Goal: Task Accomplishment & Management: Manage account settings

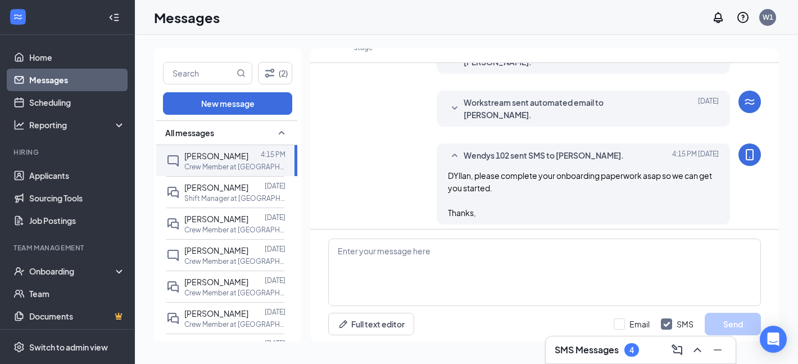
scroll to position [318, 0]
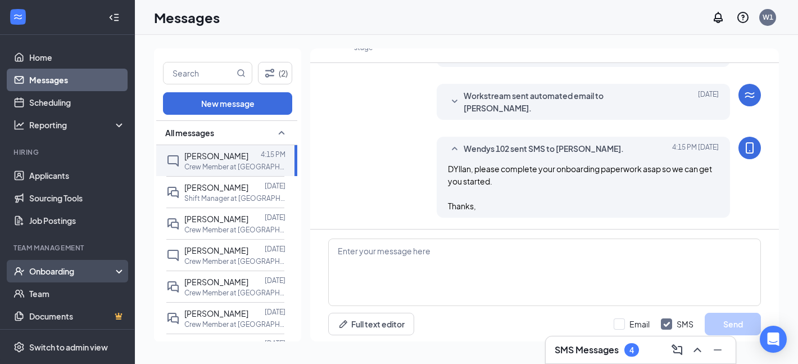
click at [66, 272] on div "Onboarding" at bounding box center [72, 270] width 87 height 11
click at [62, 292] on link "Overview" at bounding box center [77, 293] width 96 height 22
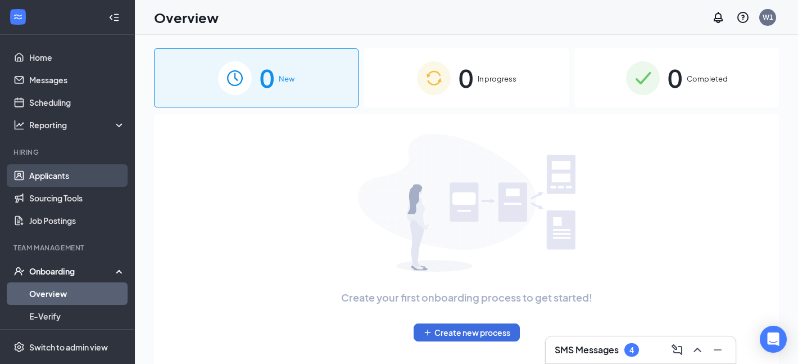
click at [73, 178] on link "Applicants" at bounding box center [77, 175] width 96 height 22
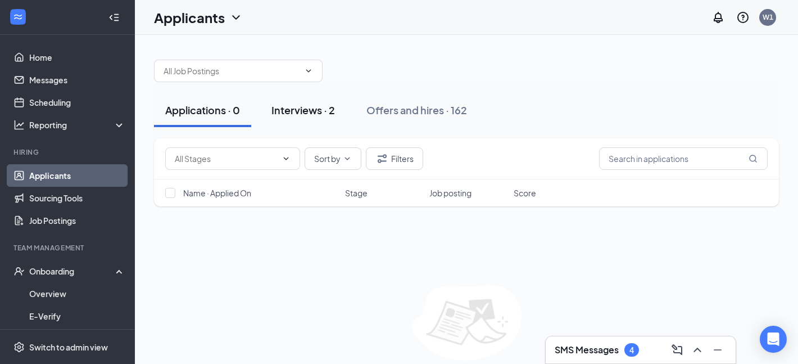
click at [272, 122] on button "Interviews · 2" at bounding box center [303, 110] width 86 height 34
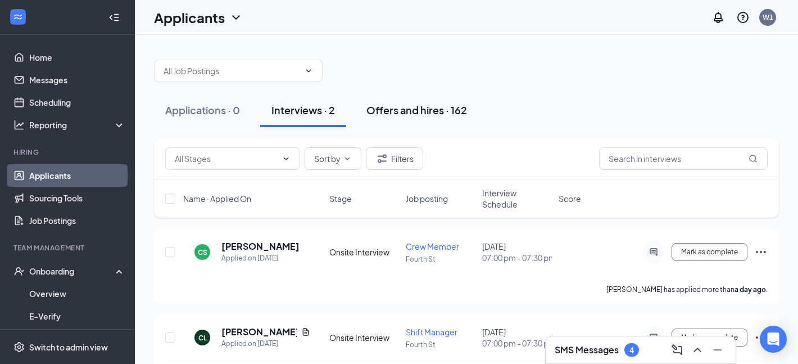
click at [449, 120] on button "Offers and hires · 162" at bounding box center [416, 110] width 123 height 34
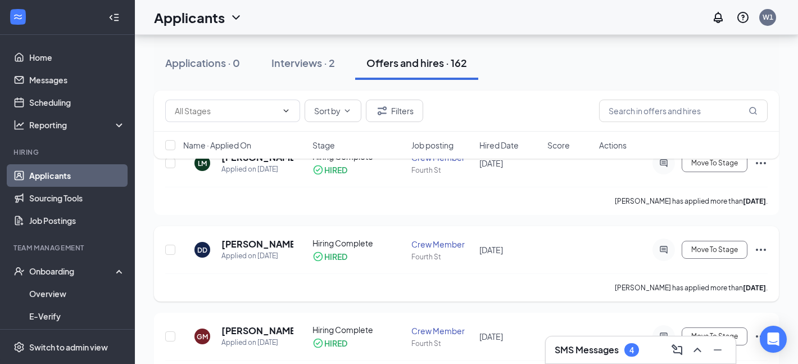
scroll to position [80, 0]
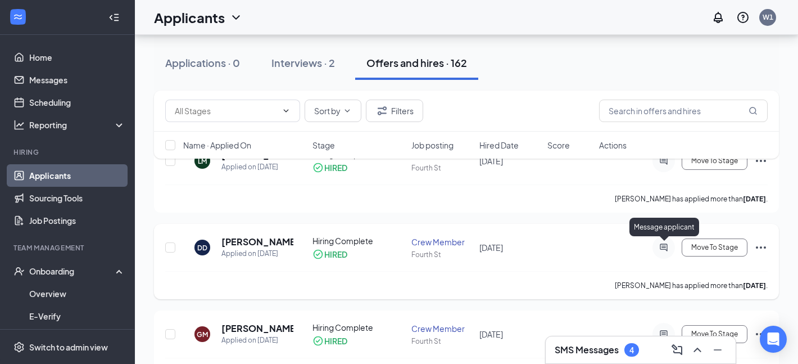
click at [666, 246] on icon "ActiveChat" at bounding box center [663, 247] width 13 height 9
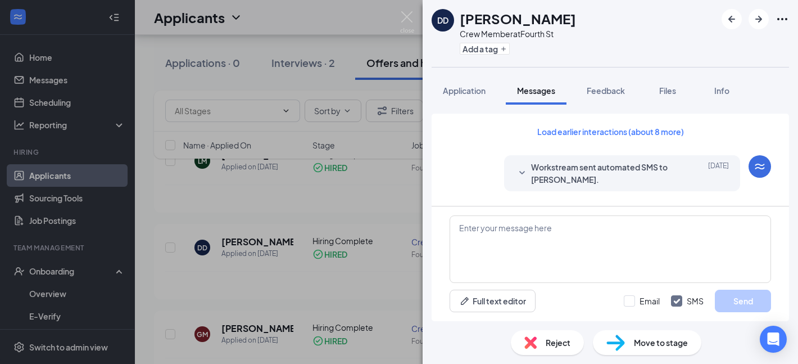
click at [294, 246] on div "DD [PERSON_NAME] Crew Member at Fourth St Add a tag Application Messages Feedba…" at bounding box center [399, 182] width 798 height 364
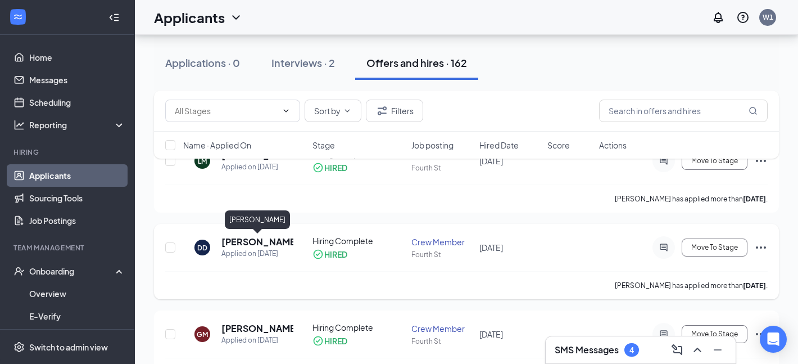
click at [236, 241] on h5 "[PERSON_NAME]" at bounding box center [258, 242] width 72 height 12
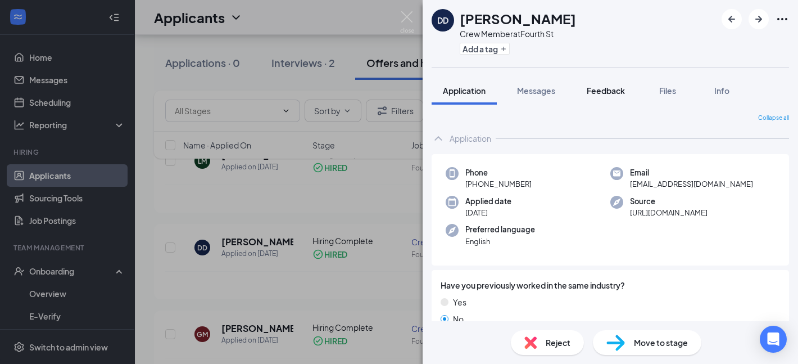
click at [609, 94] on span "Feedback" at bounding box center [606, 90] width 38 height 10
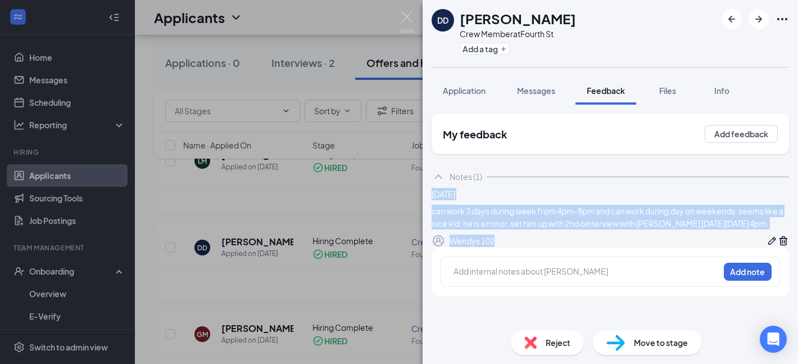
drag, startPoint x: 532, startPoint y: 270, endPoint x: 439, endPoint y: 213, distance: 109.4
click at [439, 213] on div "[DATE] can work 3 days during week from 4pm-8pm and can work during day on week…" at bounding box center [611, 218] width 358 height 60
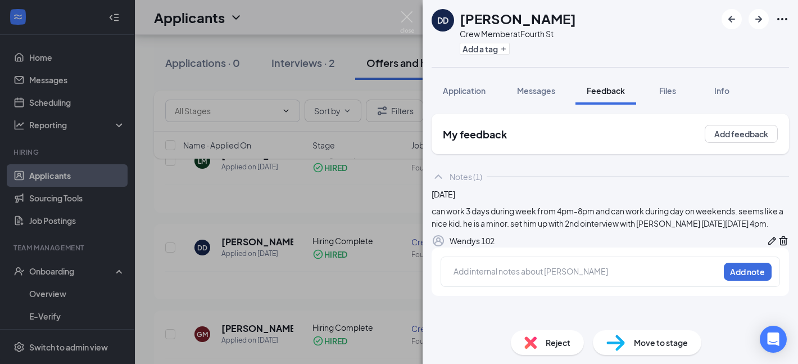
click at [540, 229] on div "can work 3 days during week from 4pm-8pm and can work during day on weekends. s…" at bounding box center [611, 217] width 358 height 25
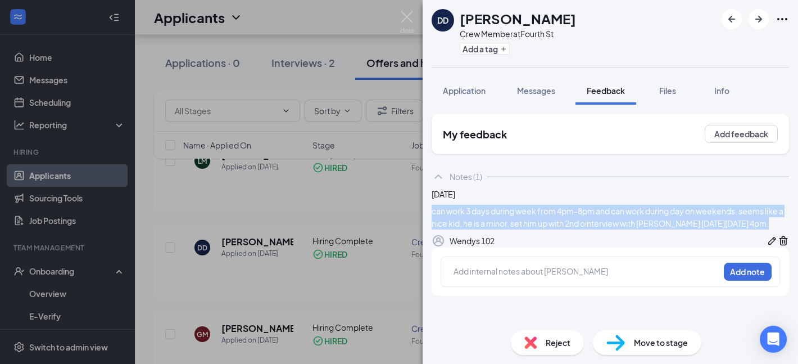
drag, startPoint x: 554, startPoint y: 250, endPoint x: 446, endPoint y: 223, distance: 111.3
click at [446, 223] on div "[DATE] can work 3 days during week from 4pm-8pm and can work during day on week…" at bounding box center [611, 218] width 358 height 60
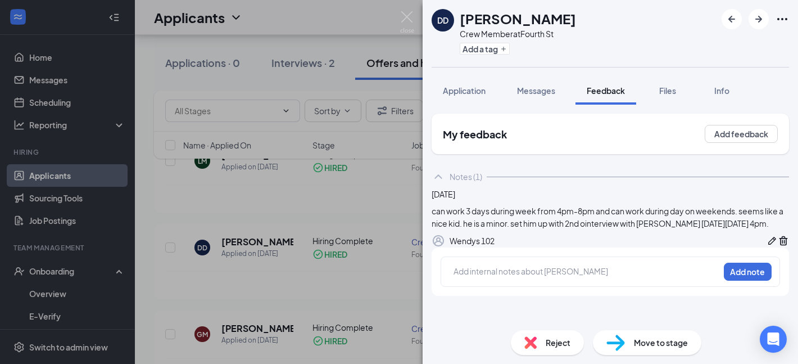
click at [535, 229] on div "can work 3 days during week from 4pm-8pm and can work during day on weekends. s…" at bounding box center [611, 217] width 358 height 25
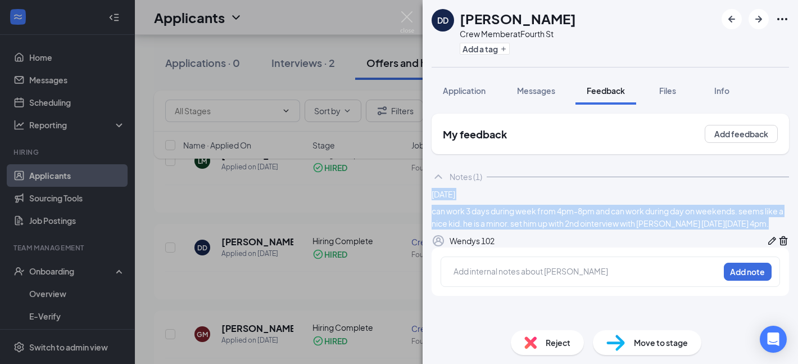
drag, startPoint x: 542, startPoint y: 250, endPoint x: 454, endPoint y: 202, distance: 99.9
click at [454, 202] on div "[DATE] can work 3 days during week from 4pm-8pm and can work during day on week…" at bounding box center [611, 218] width 358 height 60
click at [586, 228] on div "can work 3 days during week from 4pm-8pm and can work during day on weekends. s…" at bounding box center [611, 217] width 358 height 25
drag, startPoint x: 535, startPoint y: 260, endPoint x: 444, endPoint y: 201, distance: 107.8
click at [444, 201] on div "[DATE] can work 3 days during week from 4pm-8pm and can work during day on week…" at bounding box center [611, 218] width 358 height 60
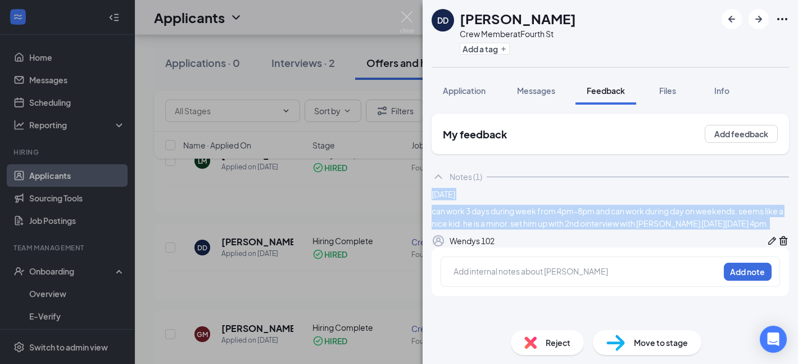
click at [594, 229] on div "can work 3 days during week from 4pm-8pm and can work during day on weekends. s…" at bounding box center [611, 217] width 358 height 25
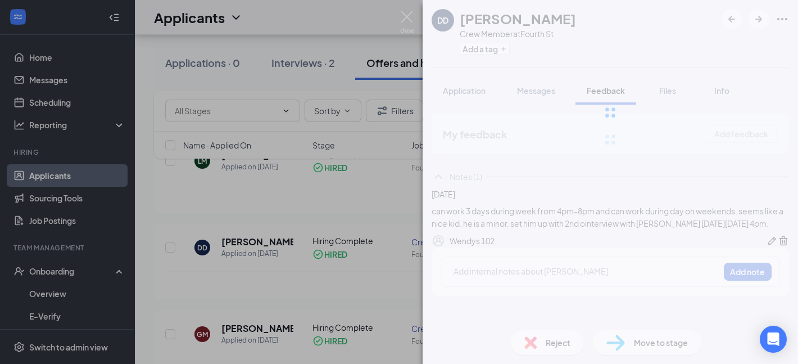
click at [113, 190] on div "DD [PERSON_NAME] Crew Member at Fourth St Add a tag Application Messages Feedba…" at bounding box center [399, 182] width 798 height 364
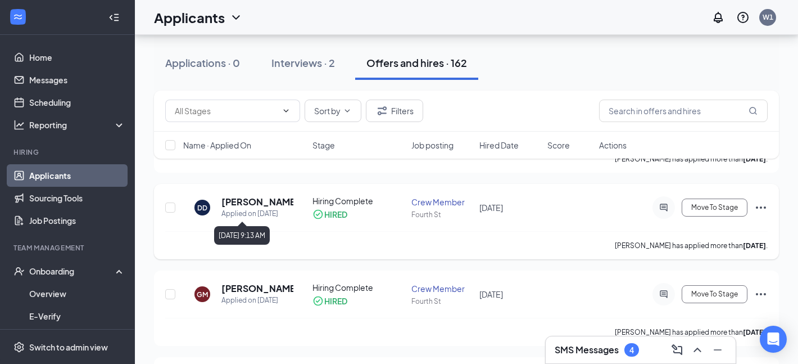
scroll to position [124, 0]
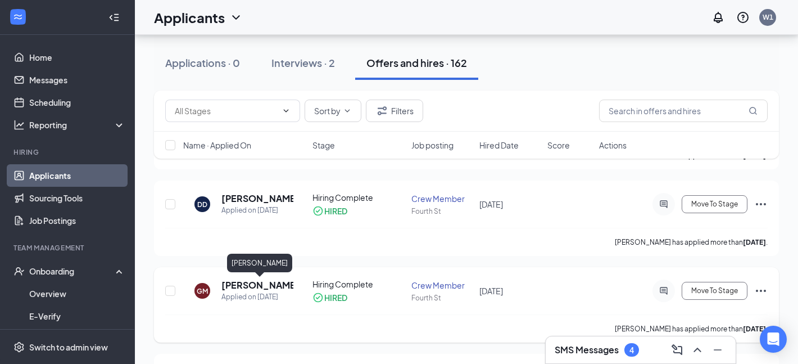
click at [240, 287] on h5 "[PERSON_NAME]" at bounding box center [258, 285] width 72 height 12
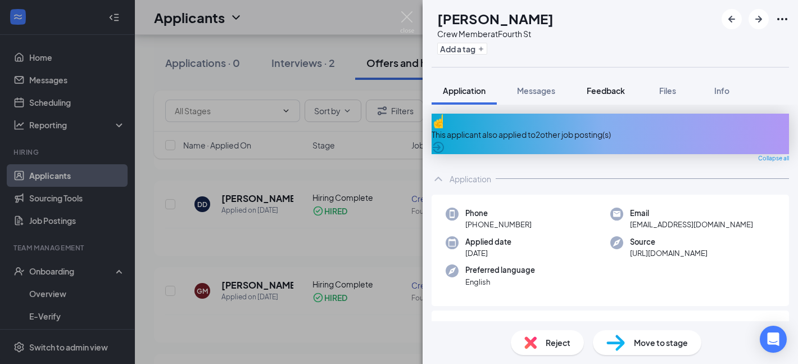
click at [593, 92] on span "Feedback" at bounding box center [606, 90] width 38 height 10
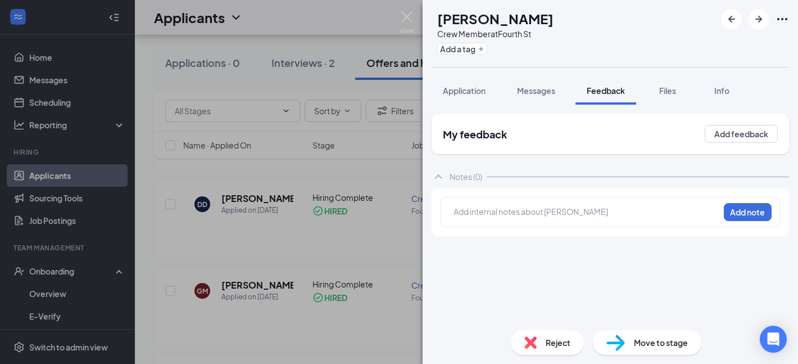
drag, startPoint x: 569, startPoint y: 24, endPoint x: 459, endPoint y: 19, distance: 109.7
click at [459, 19] on div "GM [PERSON_NAME] Crew Member at [GEOGRAPHIC_DATA] a tag" at bounding box center [611, 33] width 376 height 67
click at [602, 20] on div "GM [PERSON_NAME] Crew Member at [GEOGRAPHIC_DATA] a tag" at bounding box center [611, 33] width 376 height 67
click at [570, 35] on div "GM [PERSON_NAME] Crew Member at [GEOGRAPHIC_DATA] a tag" at bounding box center [611, 33] width 376 height 67
drag, startPoint x: 572, startPoint y: 9, endPoint x: 471, endPoint y: 22, distance: 102.1
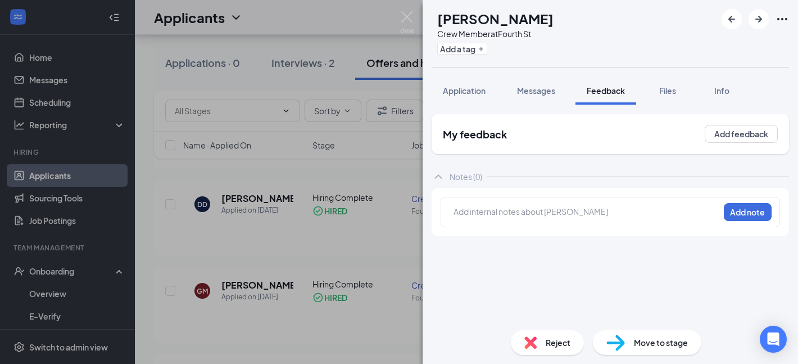
click at [471, 23] on div "GM [PERSON_NAME] Crew Member at [GEOGRAPHIC_DATA] a tag" at bounding box center [611, 33] width 376 height 67
click at [576, 49] on div "GM [PERSON_NAME] Crew Member at [GEOGRAPHIC_DATA] a tag" at bounding box center [611, 33] width 376 height 67
drag, startPoint x: 516, startPoint y: 88, endPoint x: 501, endPoint y: 88, distance: 15.2
click at [516, 88] on button "Messages" at bounding box center [536, 90] width 61 height 28
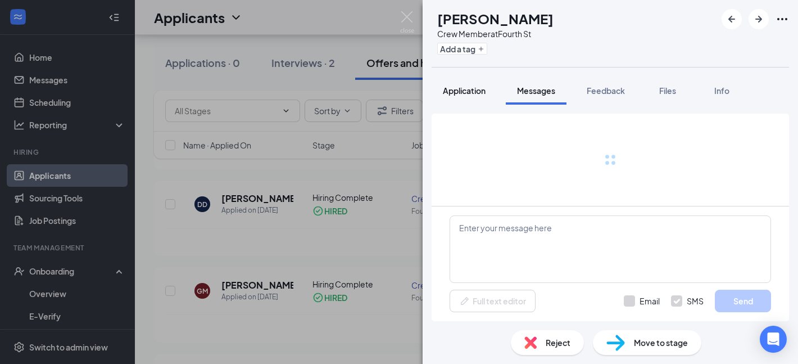
click at [476, 92] on span "Application" at bounding box center [464, 90] width 43 height 10
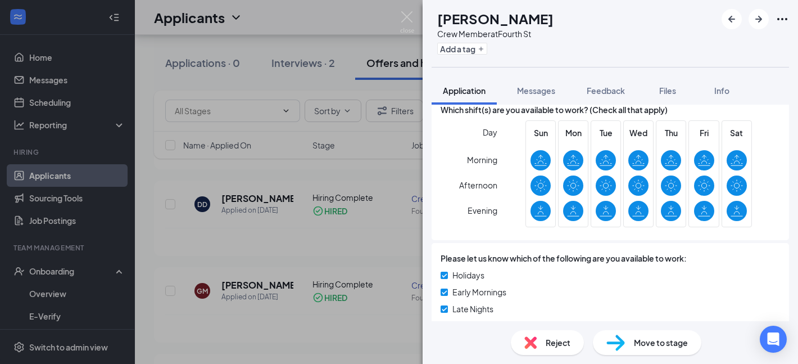
scroll to position [663, 0]
